Goal: Task Accomplishment & Management: Complete application form

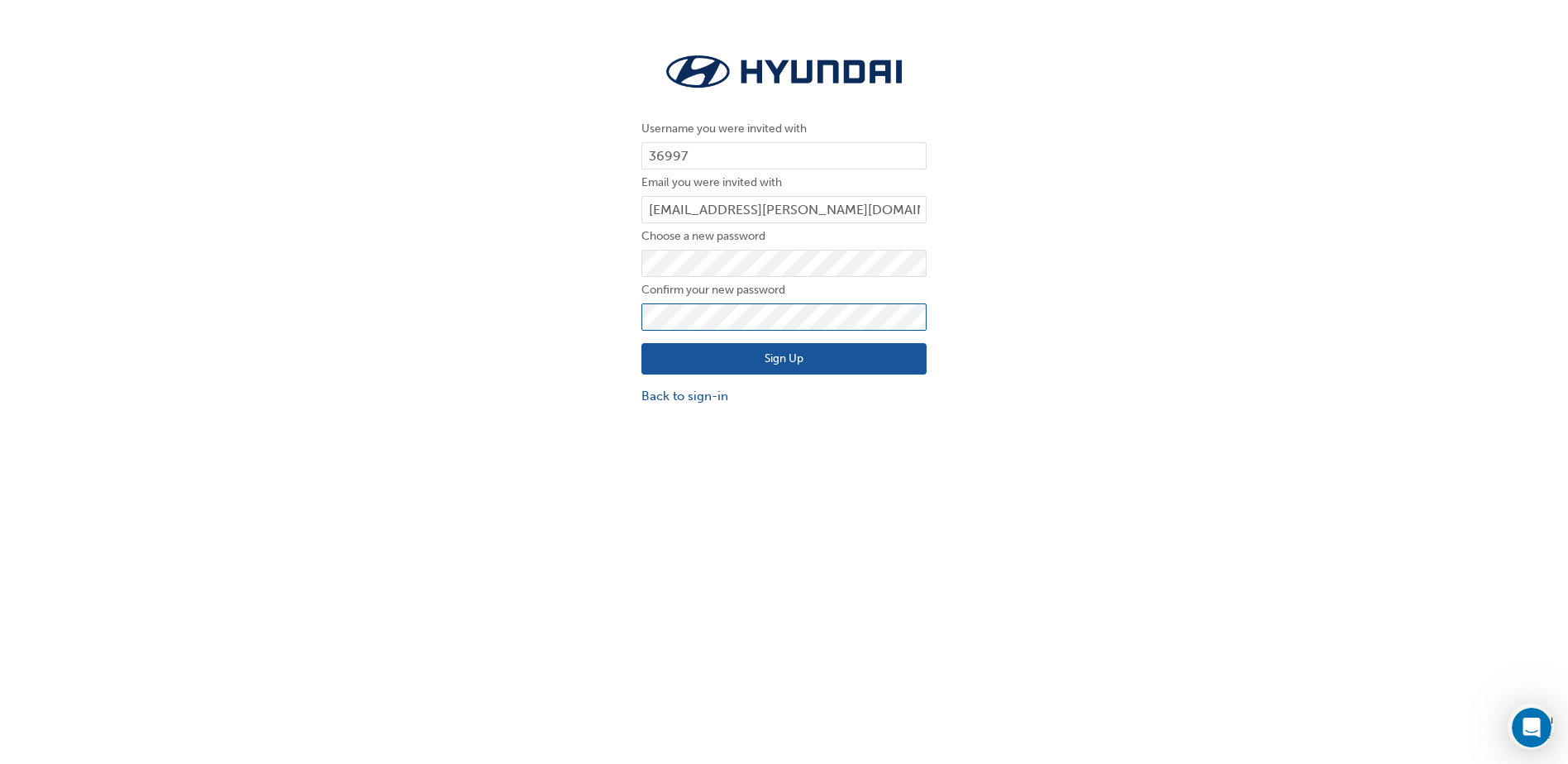
click button "Sign Up" at bounding box center [784, 359] width 285 height 31
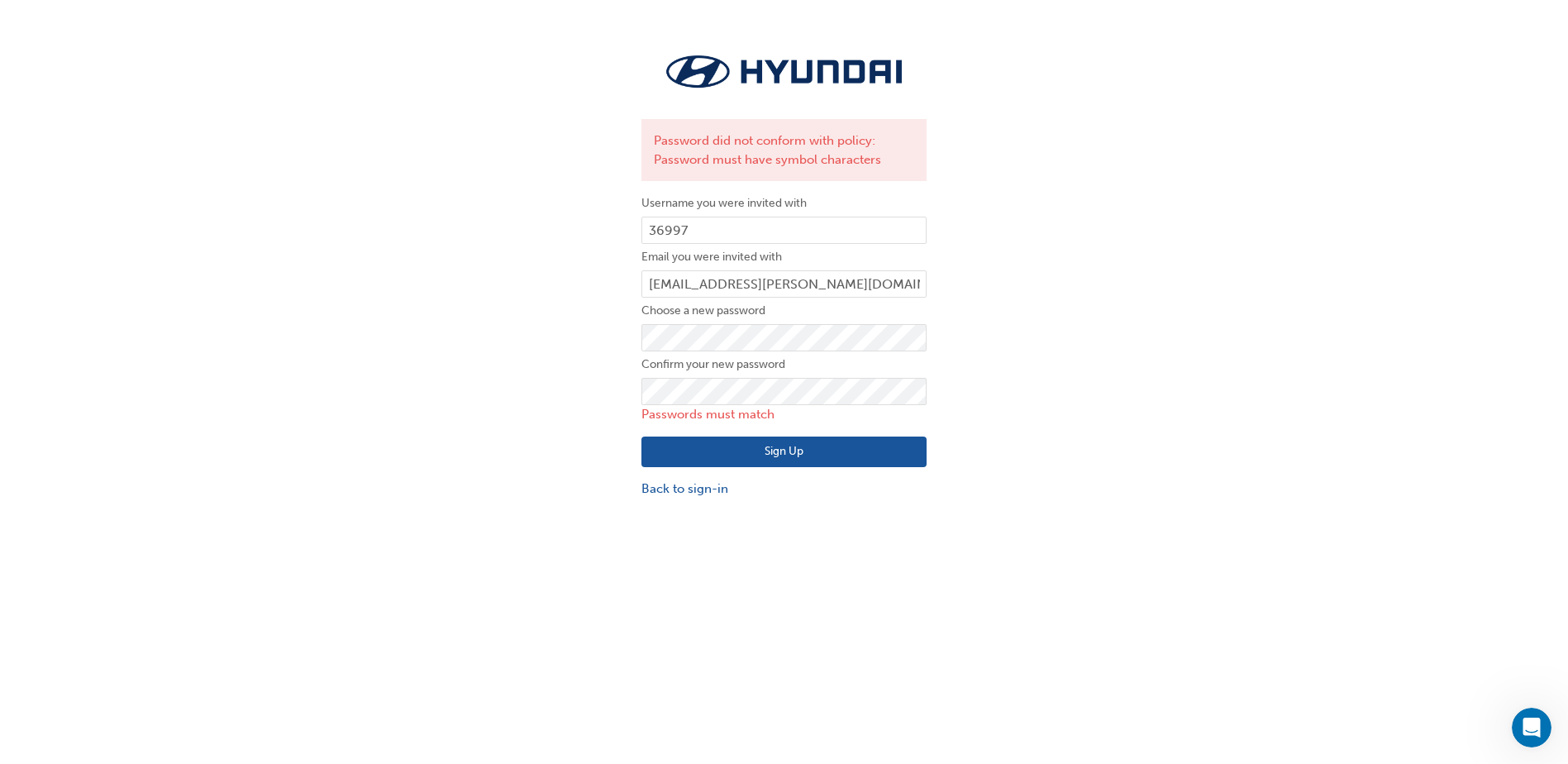
click at [595, 369] on div "Password did not conform with policy: Password must have symbol characters User…" at bounding box center [784, 274] width 1568 height 474
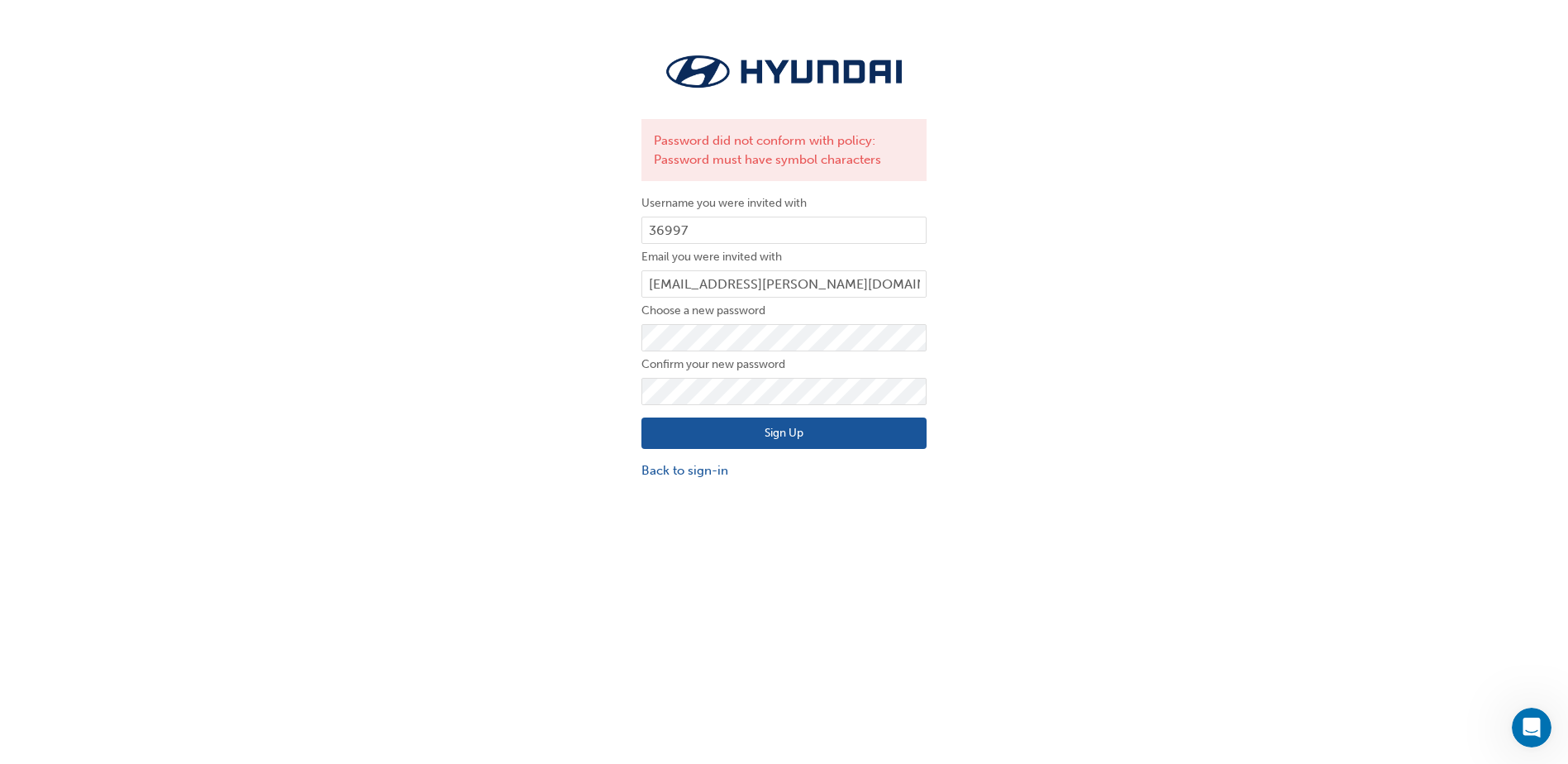
click at [538, 444] on div "Password did not conform with policy: Password must have symbol characters User…" at bounding box center [784, 264] width 1568 height 455
click at [657, 430] on button "Sign Up" at bounding box center [784, 433] width 285 height 31
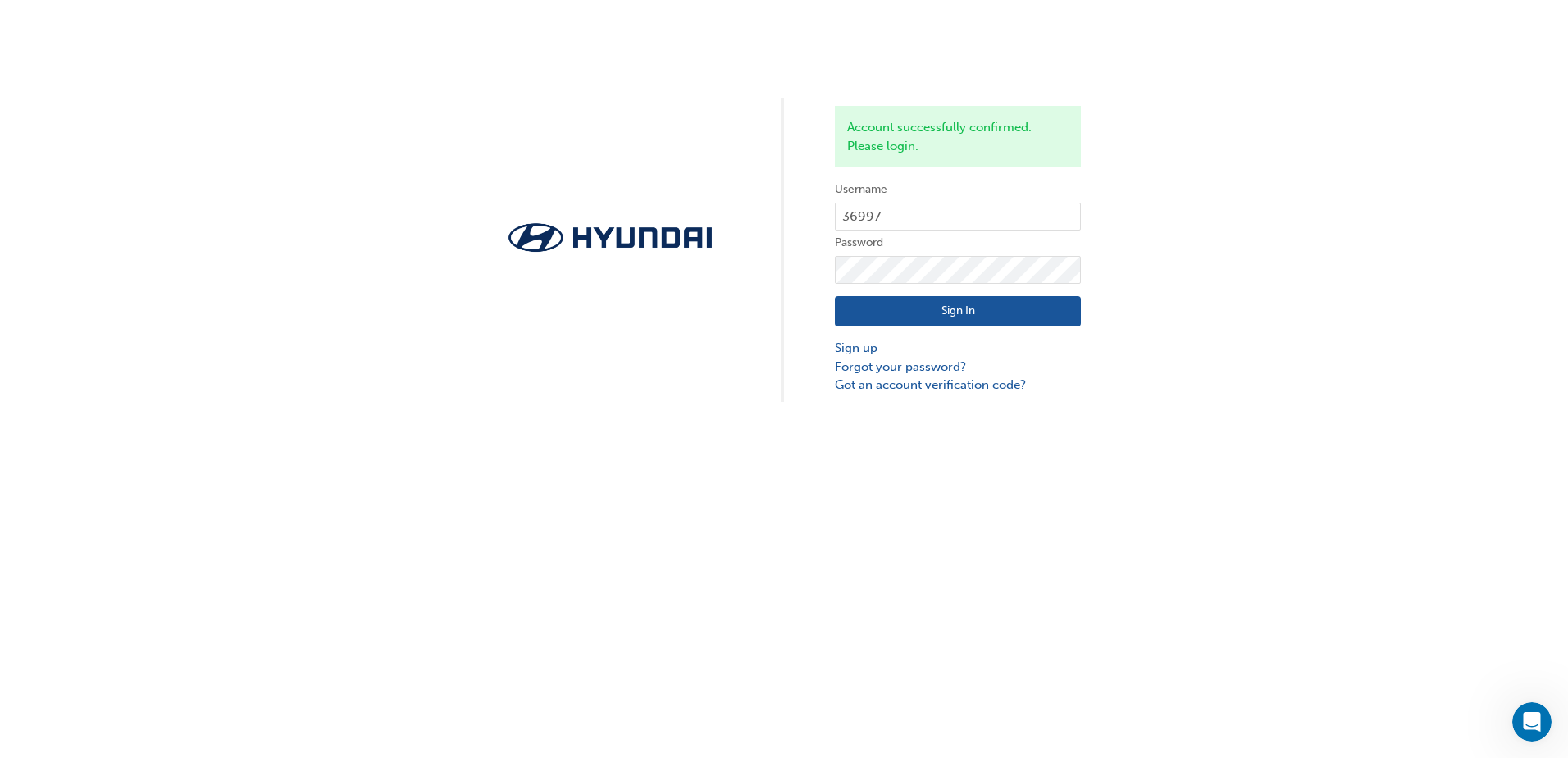
click at [908, 314] on button "Sign In" at bounding box center [958, 311] width 246 height 31
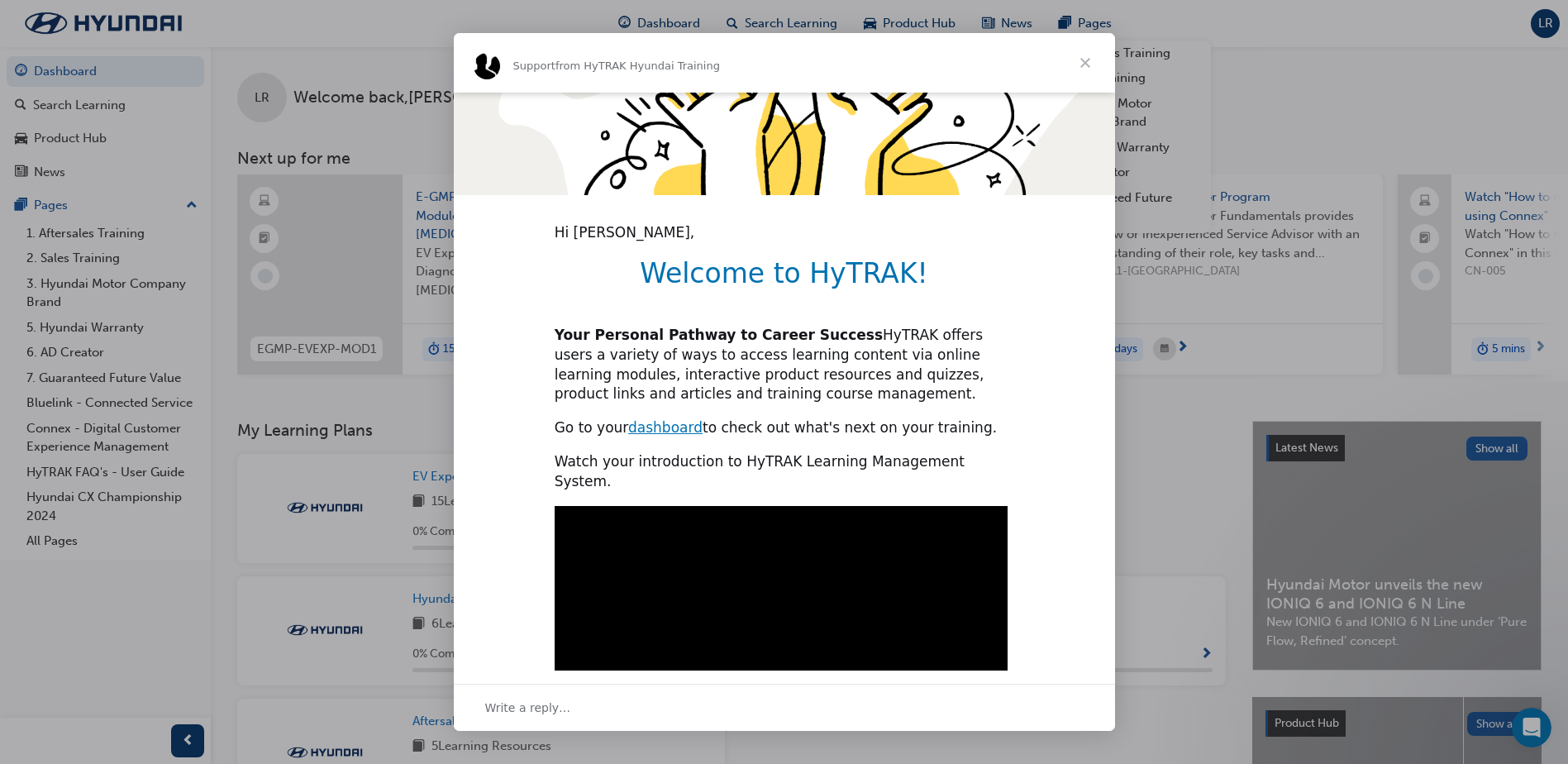
scroll to position [369, 0]
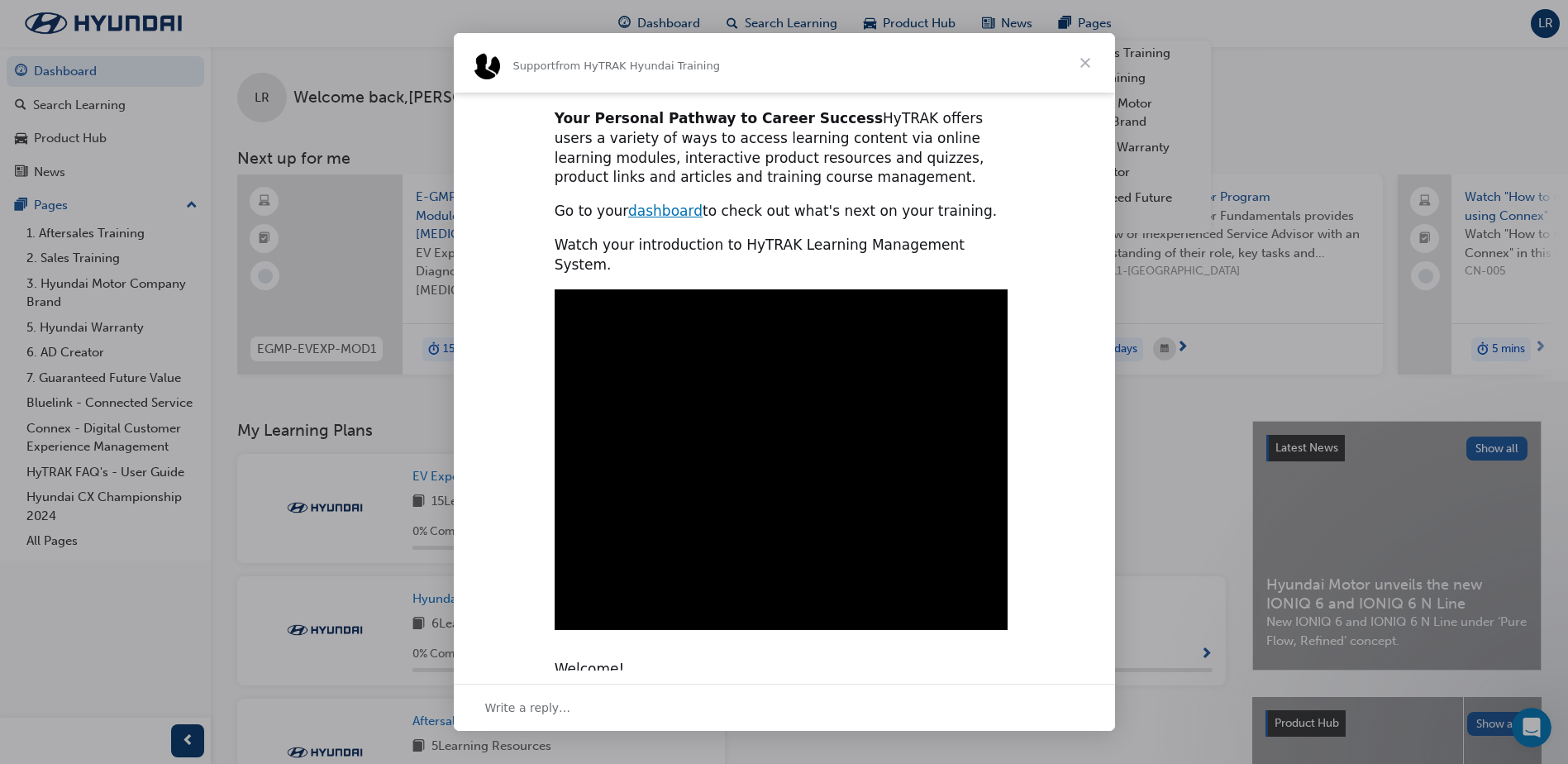
click at [1085, 60] on span "Close" at bounding box center [1085, 63] width 59 height 59
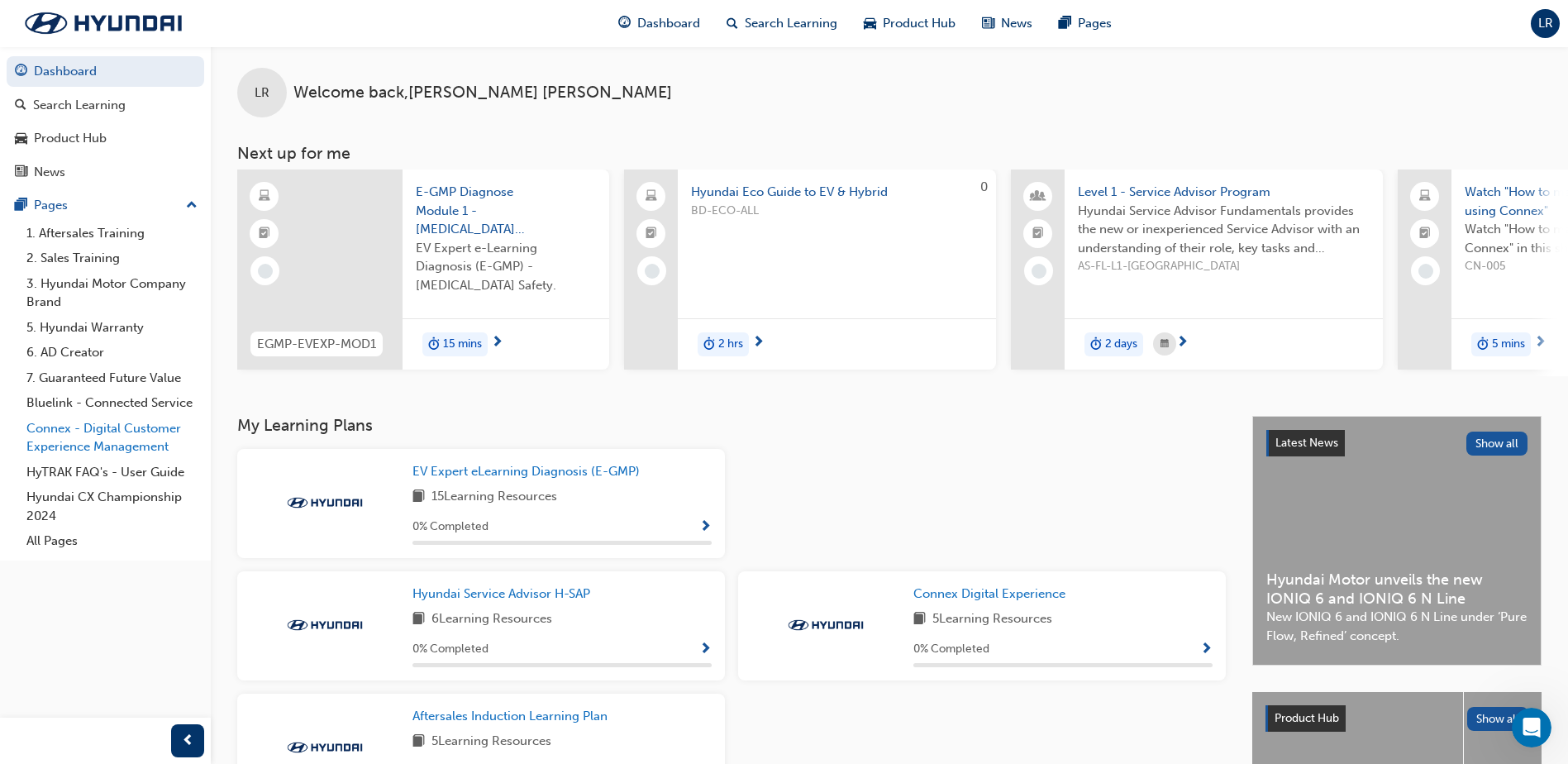
scroll to position [0, 0]
